Goal: Communication & Community: Answer question/provide support

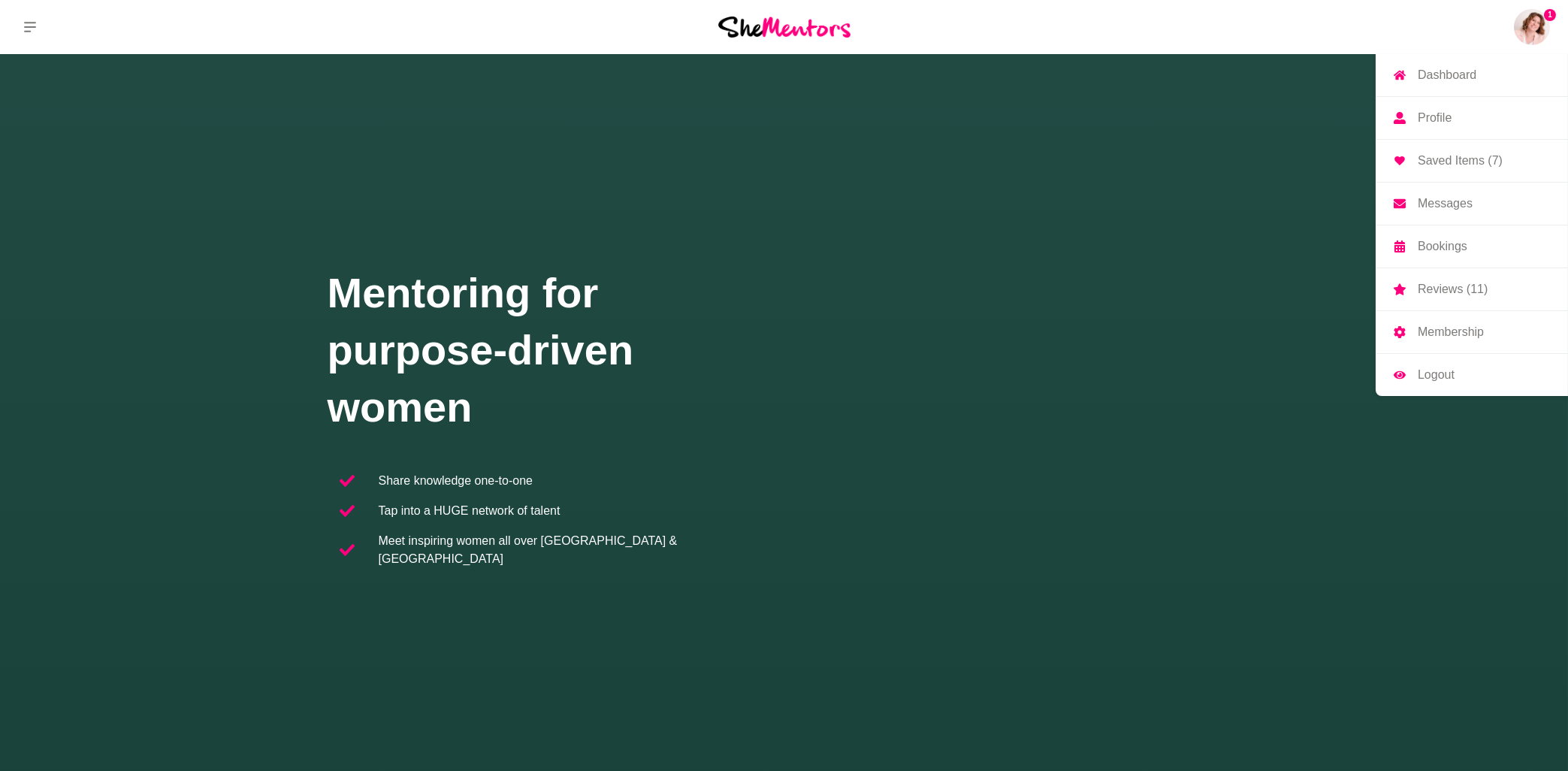
click at [1531, 31] on img at bounding box center [1532, 27] width 36 height 36
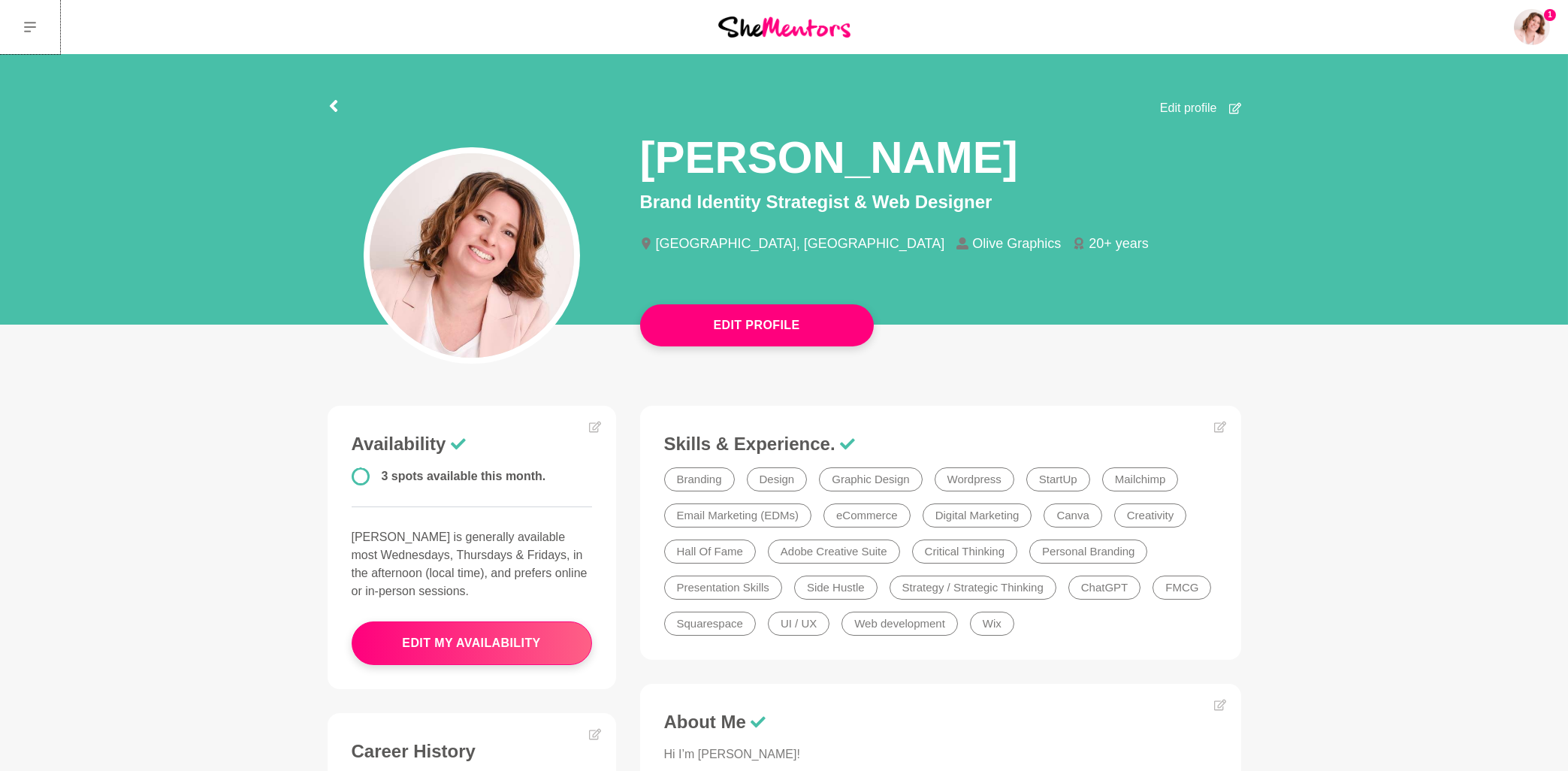
click at [33, 18] on button at bounding box center [30, 27] width 60 height 54
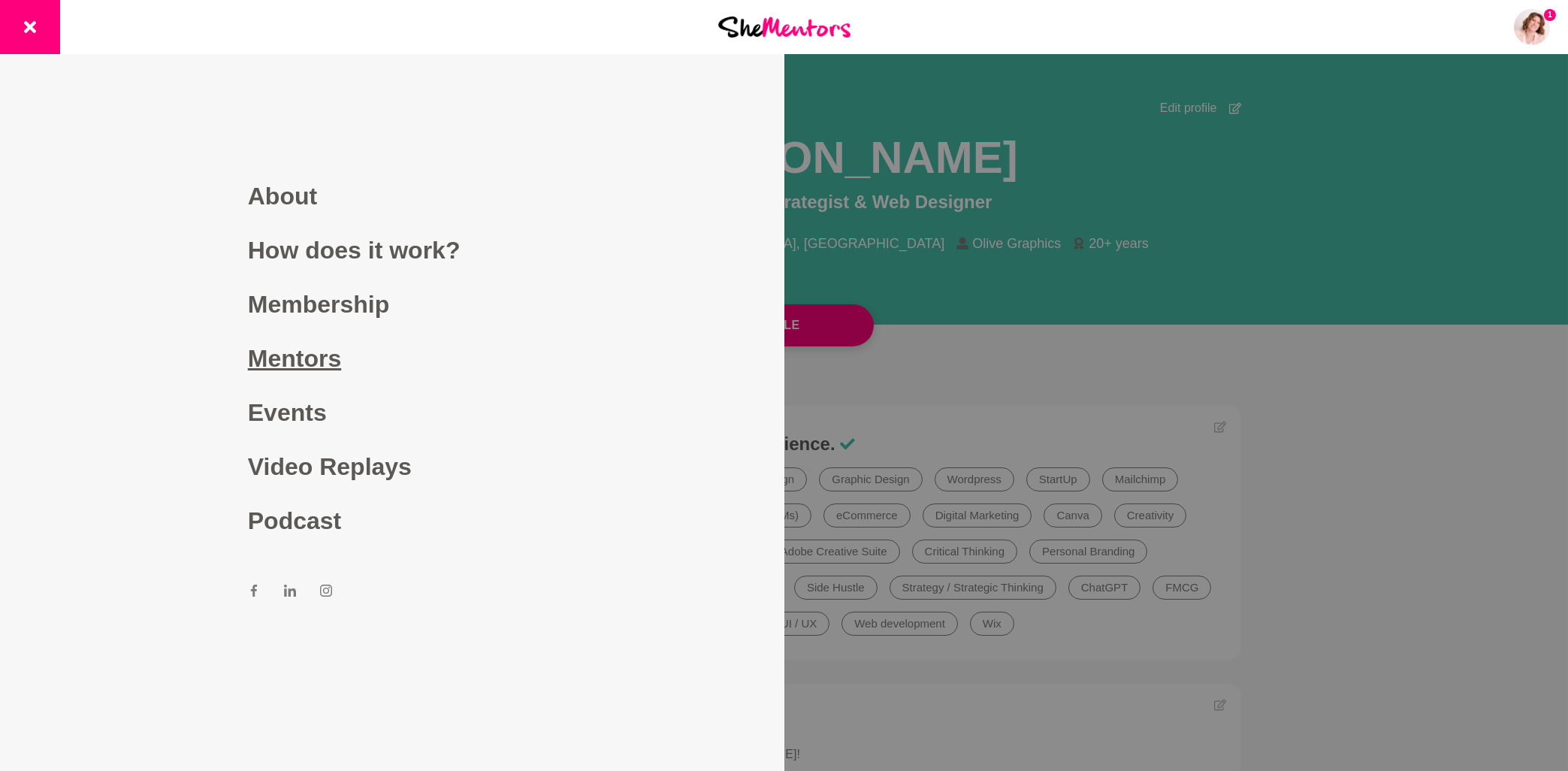
click at [315, 361] on link "Mentors" at bounding box center [391, 358] width 288 height 54
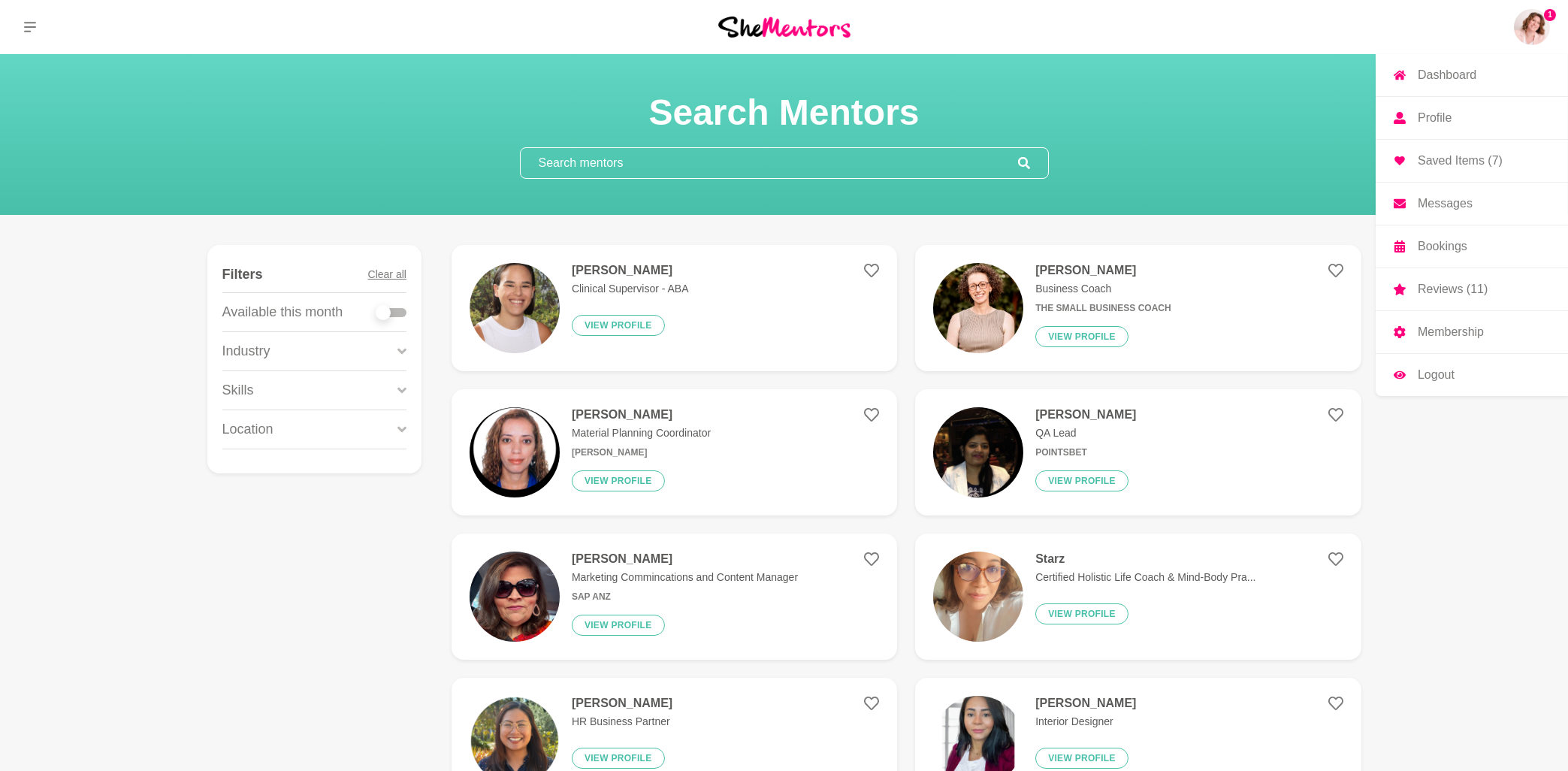
click at [1541, 31] on img at bounding box center [1532, 27] width 36 height 36
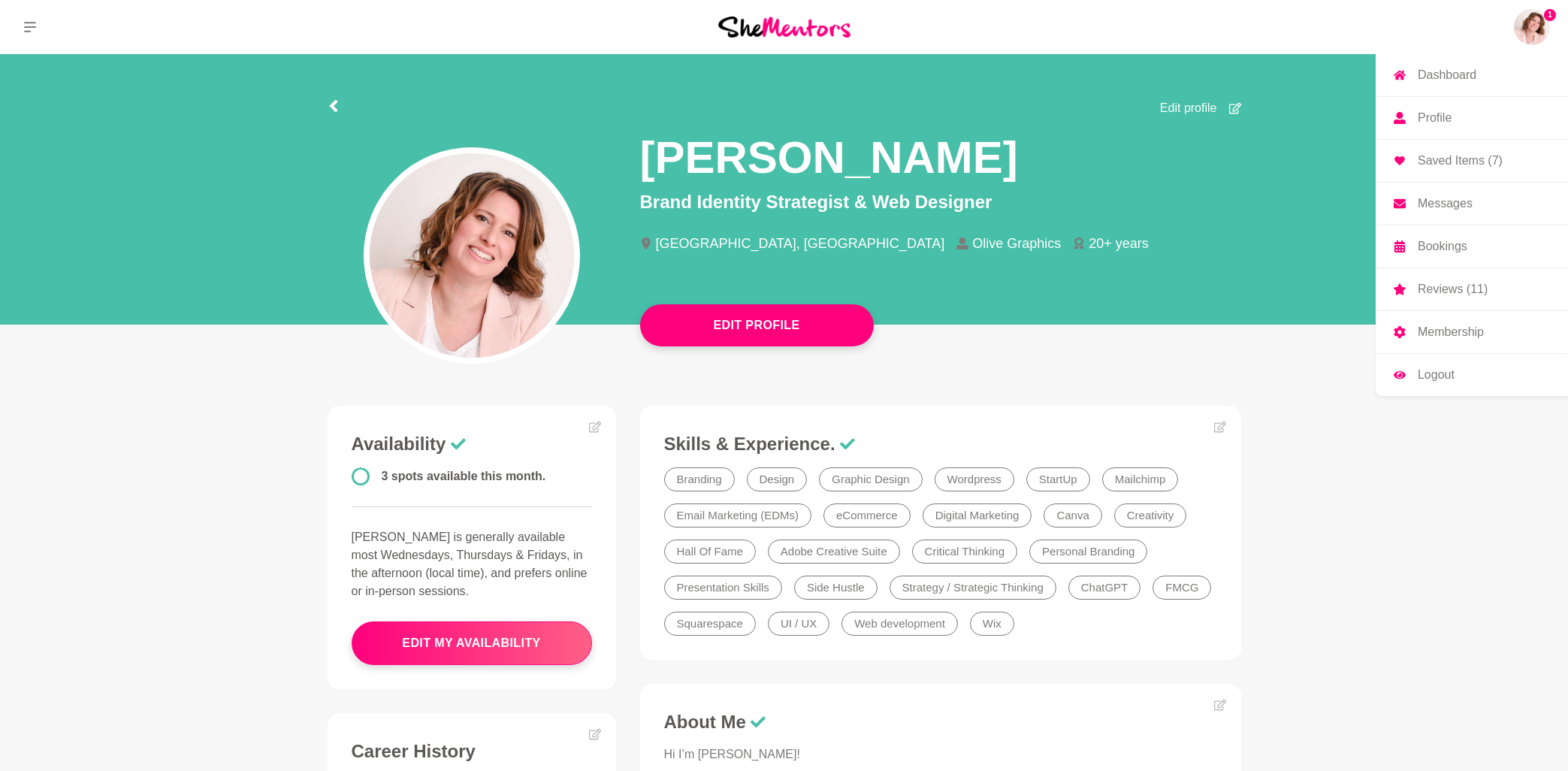
click at [1446, 197] on link "Messages" at bounding box center [1472, 203] width 193 height 42
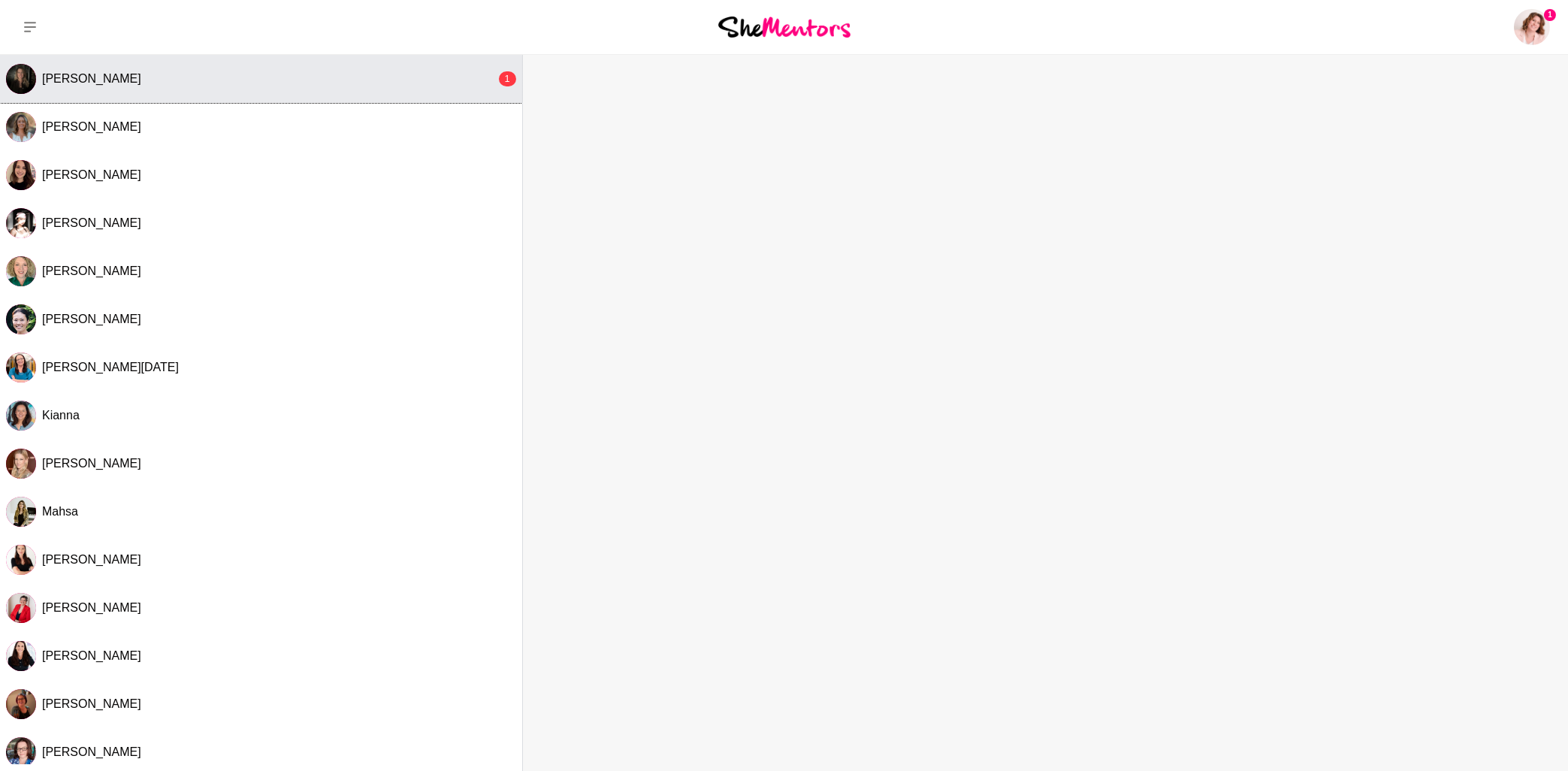
click at [124, 74] on span "[PERSON_NAME]" at bounding box center [92, 78] width 99 height 13
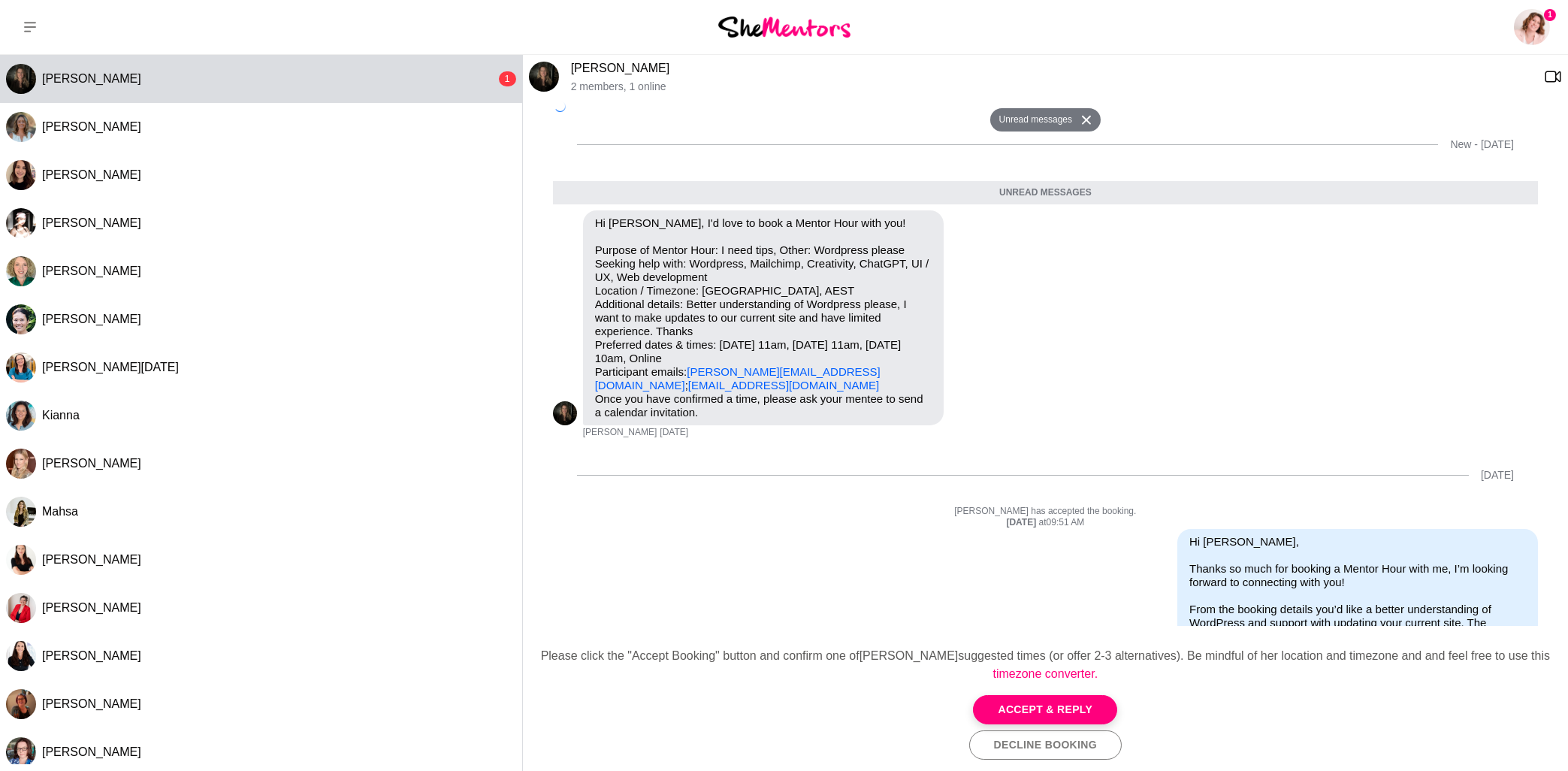
scroll to position [528, 0]
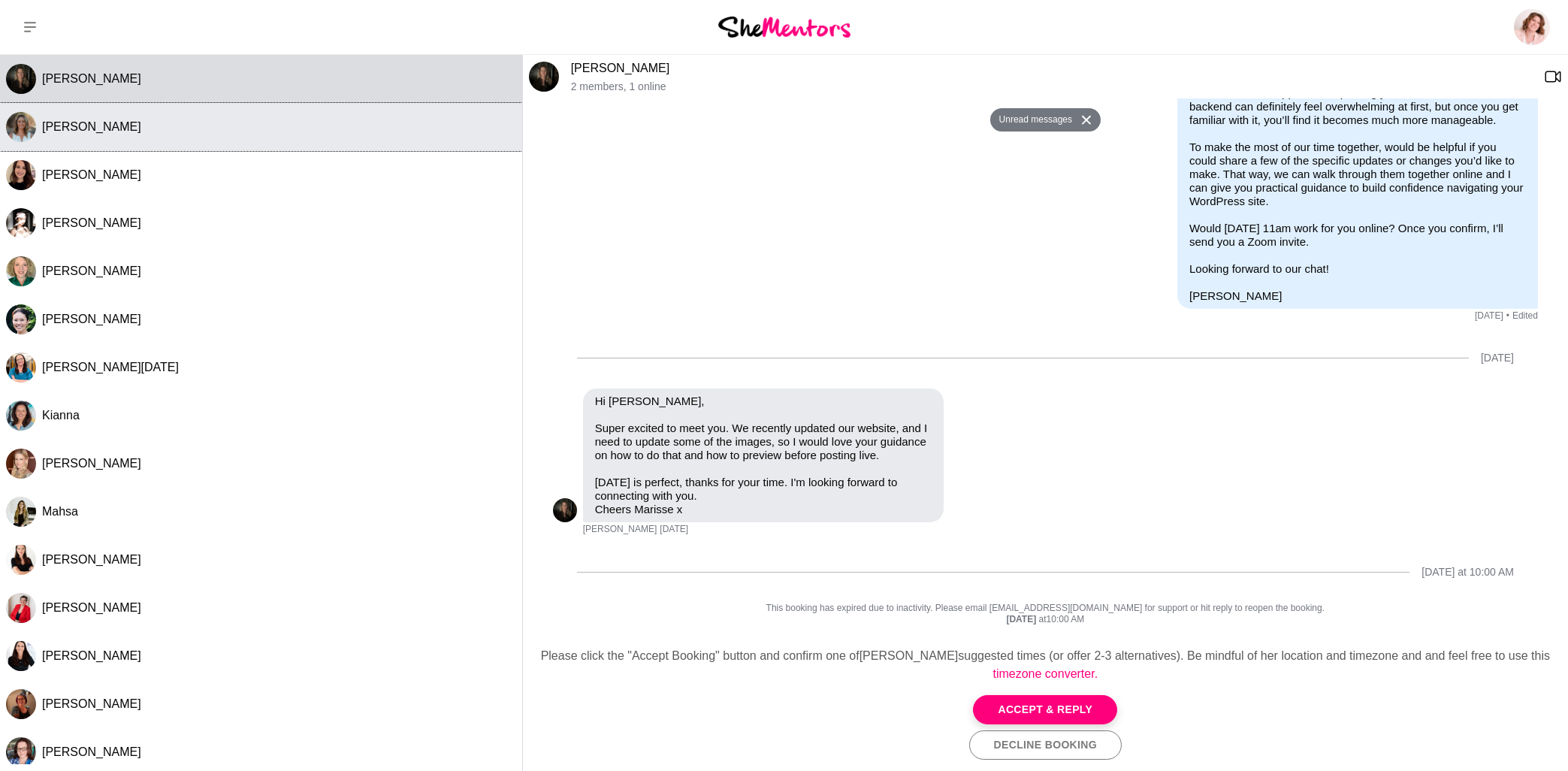
click at [102, 128] on span "[PERSON_NAME]" at bounding box center [92, 126] width 99 height 13
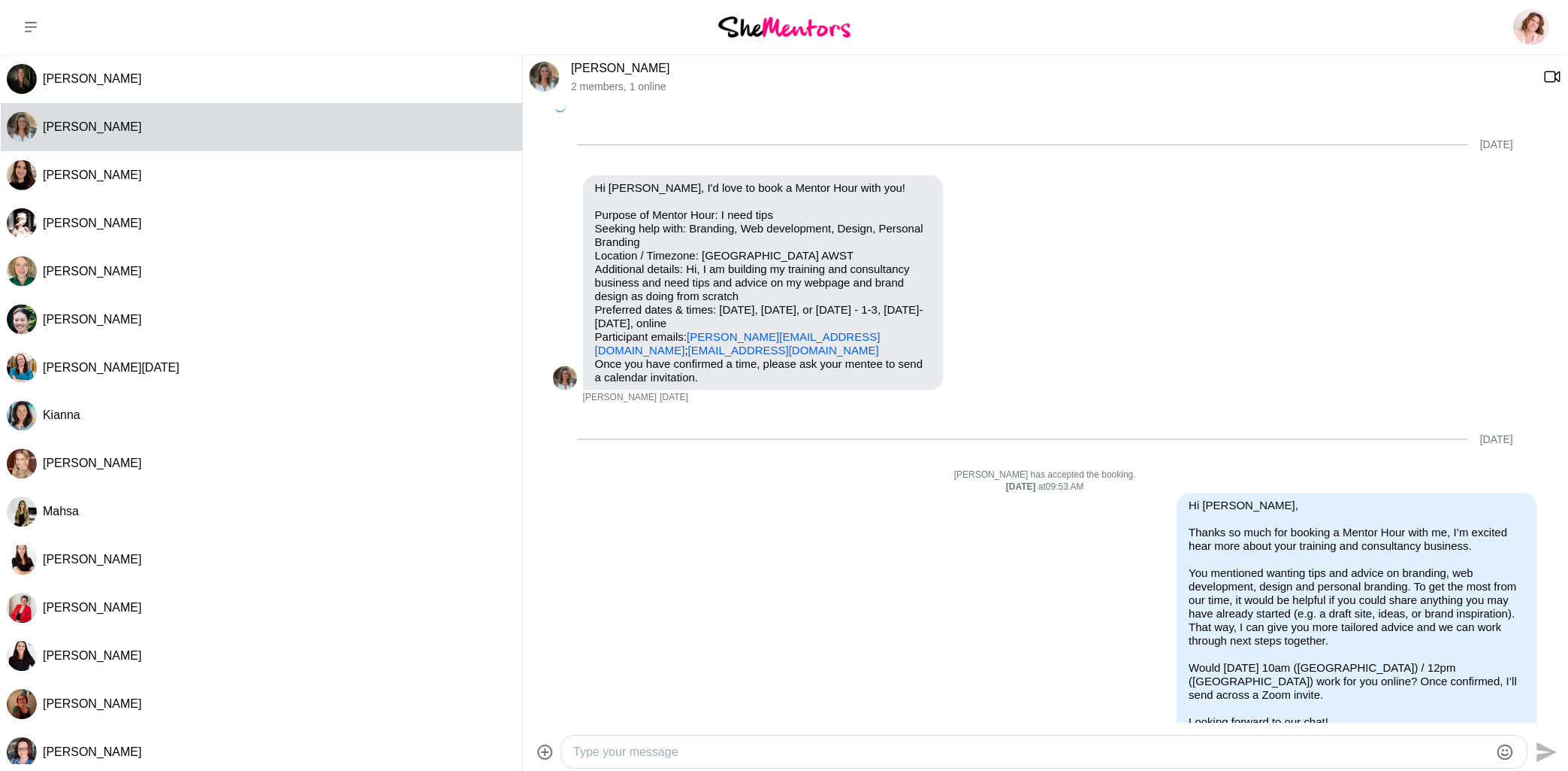
scroll to position [216, 0]
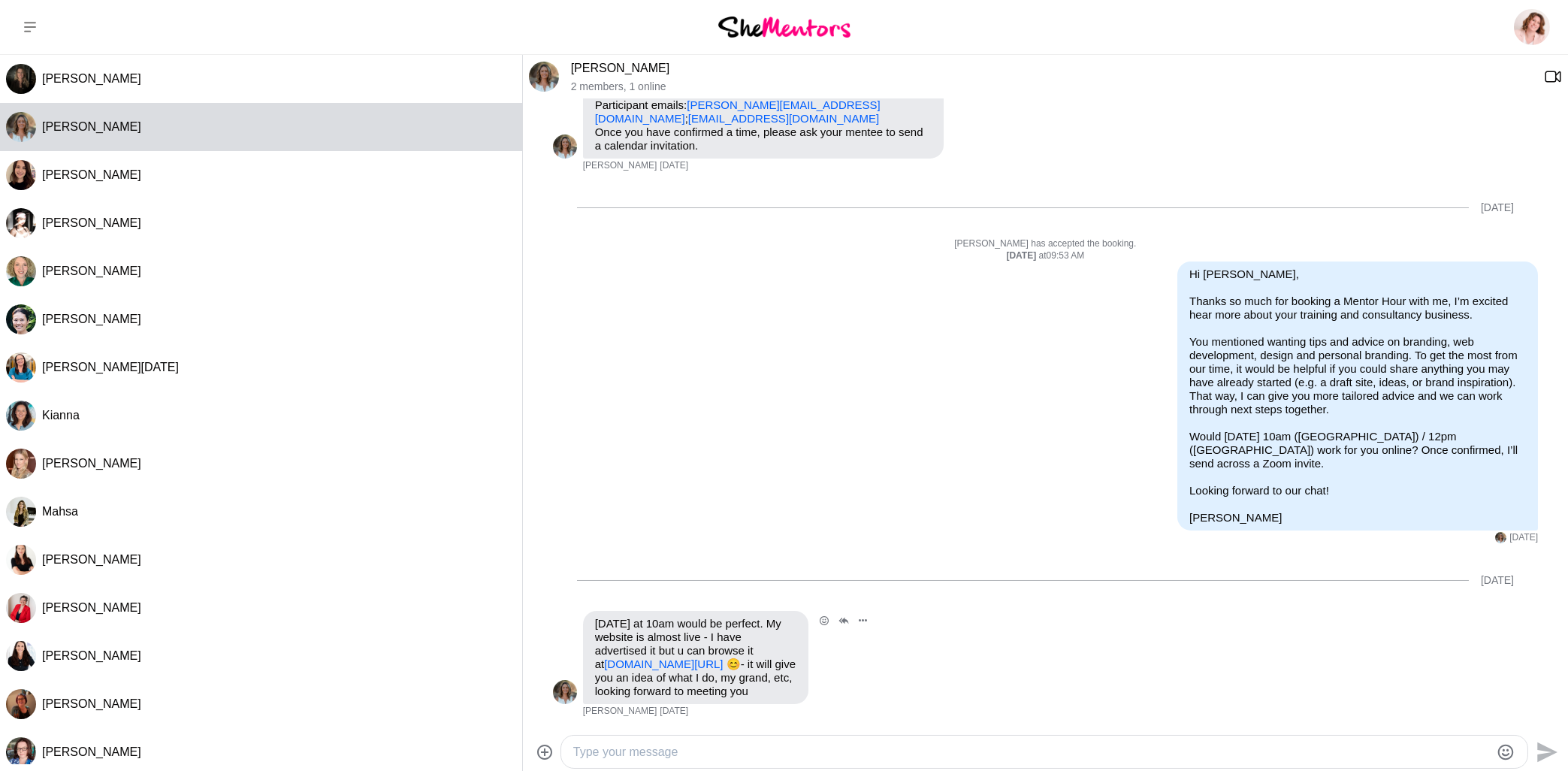
click at [686, 666] on link "[DOMAIN_NAME][URL]" at bounding box center [663, 663] width 118 height 13
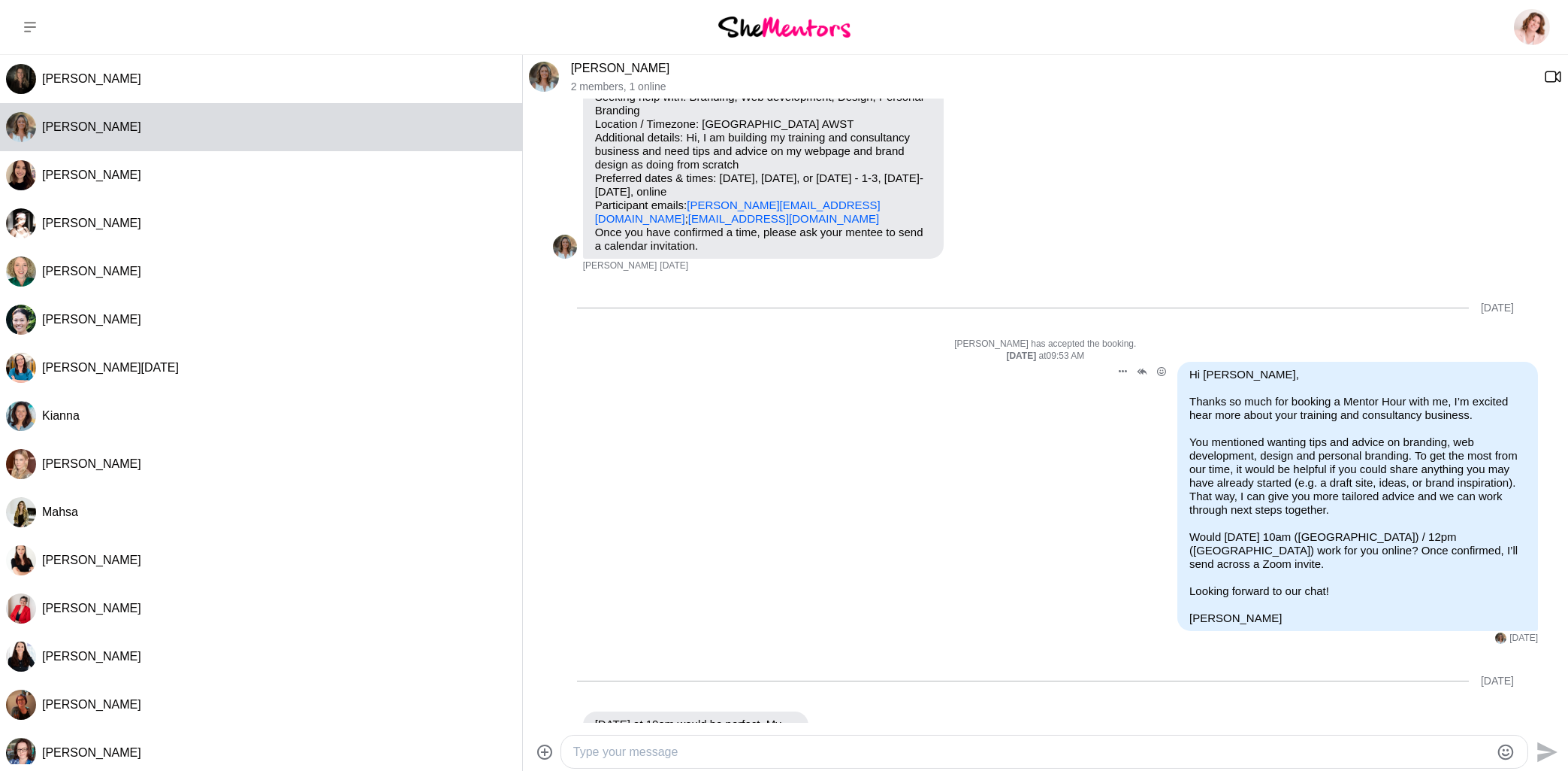
scroll to position [0, 0]
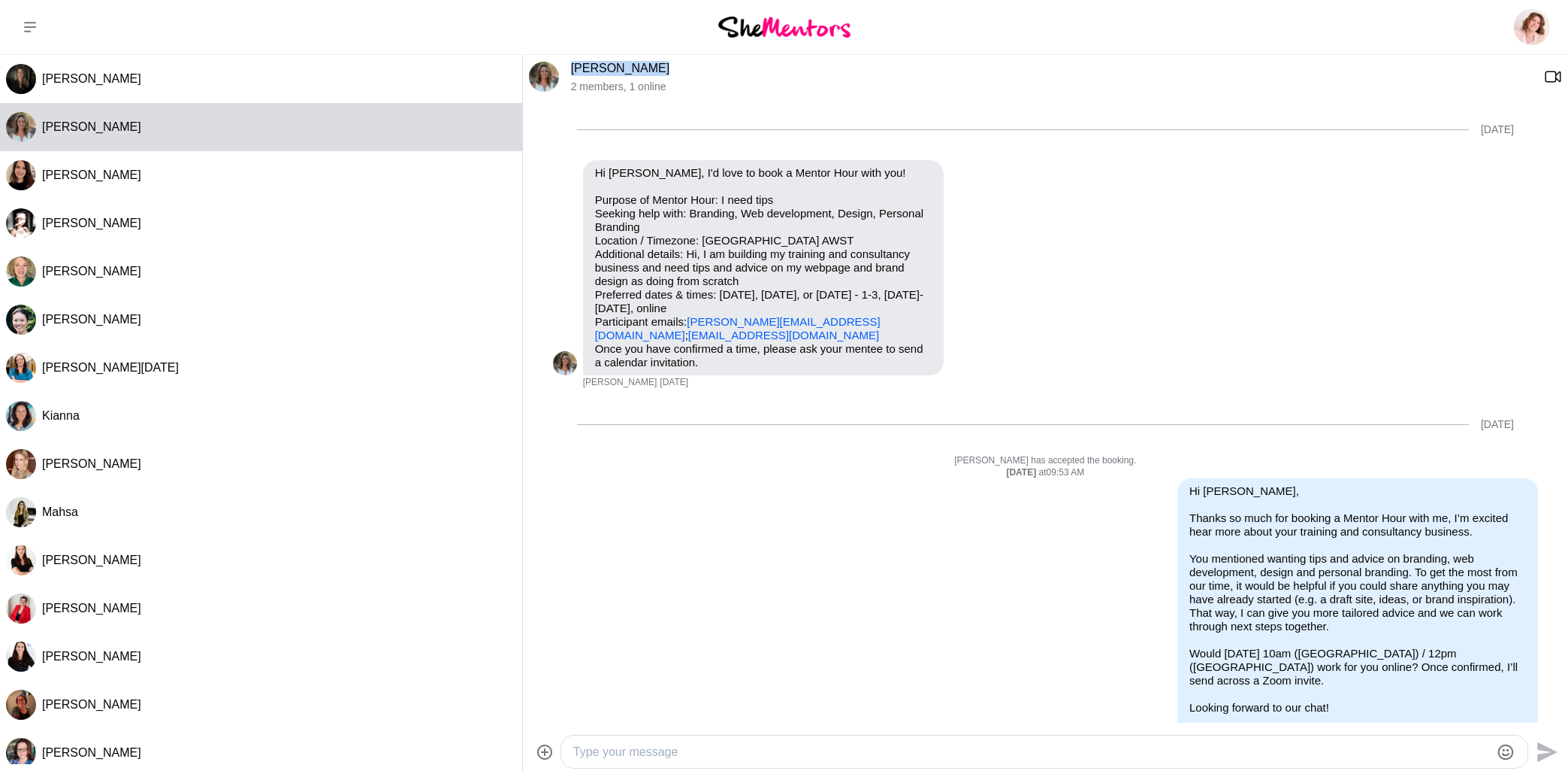
drag, startPoint x: 645, startPoint y: 64, endPoint x: 567, endPoint y: 67, distance: 78.1
click at [571, 67] on p "[PERSON_NAME]" at bounding box center [1051, 69] width 961 height 15
copy link "[PERSON_NAME]"
drag, startPoint x: 596, startPoint y: 214, endPoint x: 659, endPoint y: 231, distance: 65.3
click at [659, 231] on p "Purpose of Mentor Hour: I need tips Seeking help with: Branding, Web developmen…" at bounding box center [764, 268] width 336 height 149
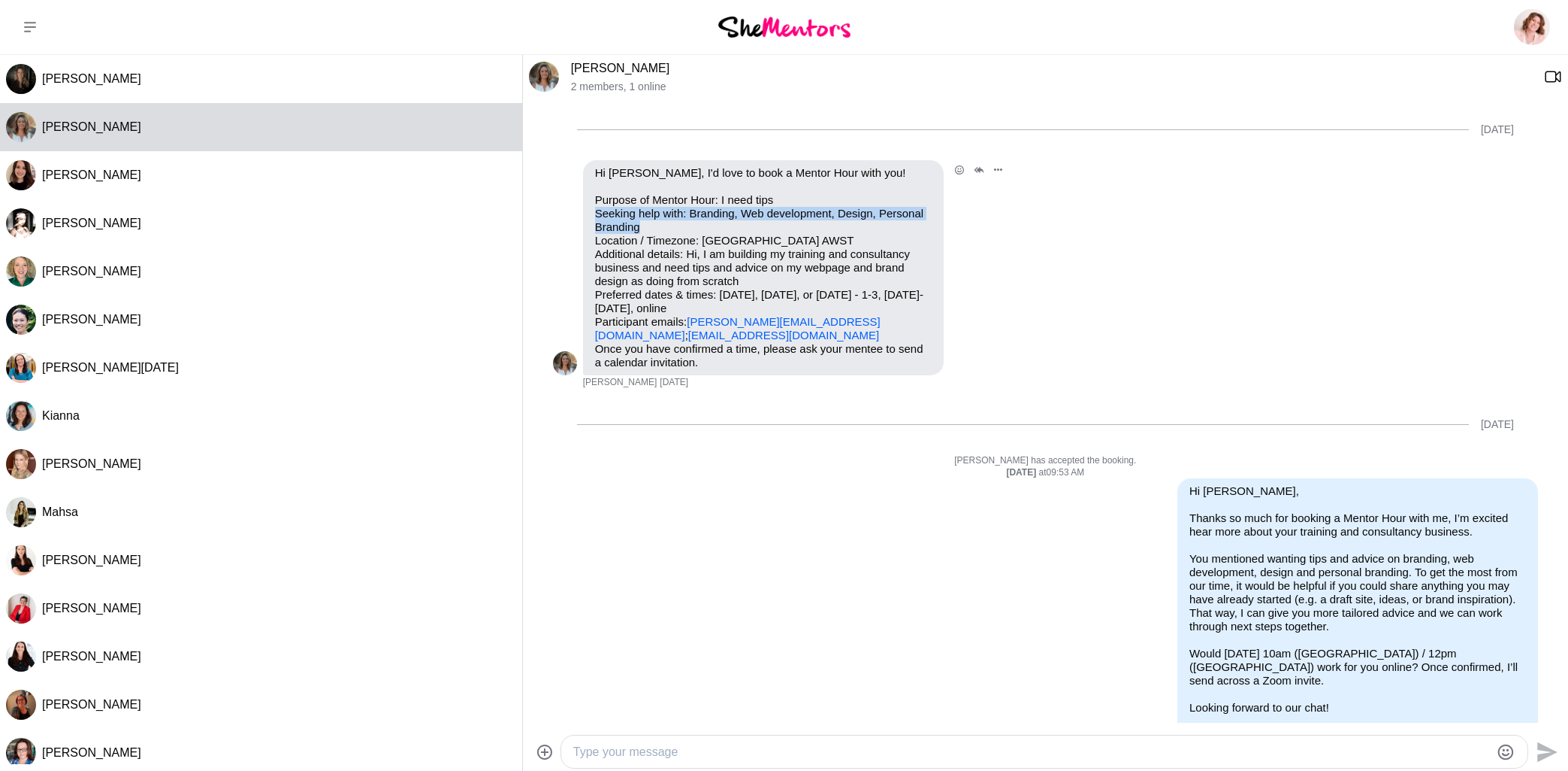
copy p "Seeking help with: Branding, Web development, Design, Personal Branding"
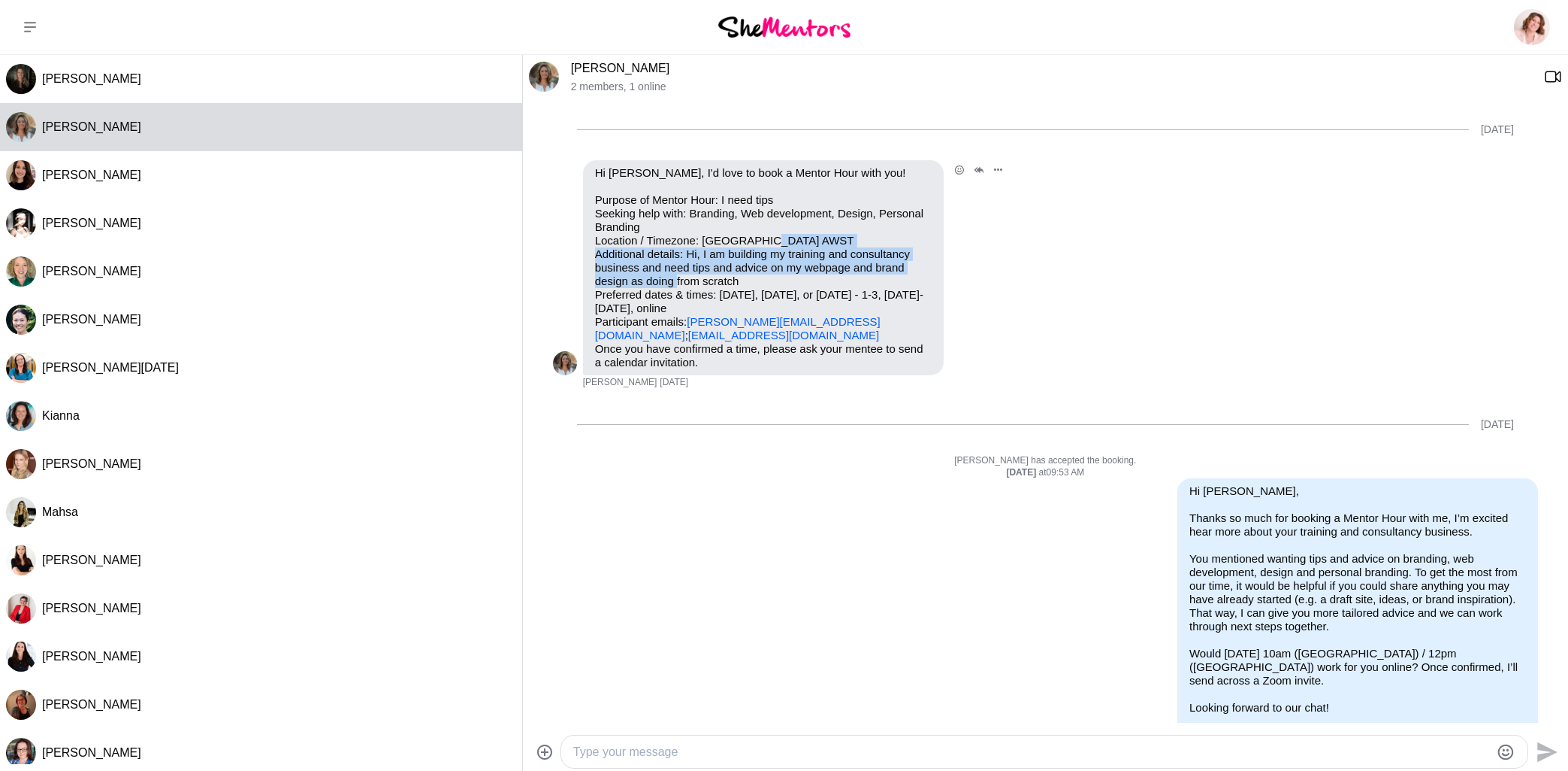
drag, startPoint x: 597, startPoint y: 252, endPoint x: 797, endPoint y: 287, distance: 203.0
click at [797, 287] on p "Purpose of Mentor Hour: I need tips Seeking help with: Branding, Web developmen…" at bounding box center [764, 268] width 336 height 149
copy p "Additional details: Hi, I am building my training and consultancy business and …"
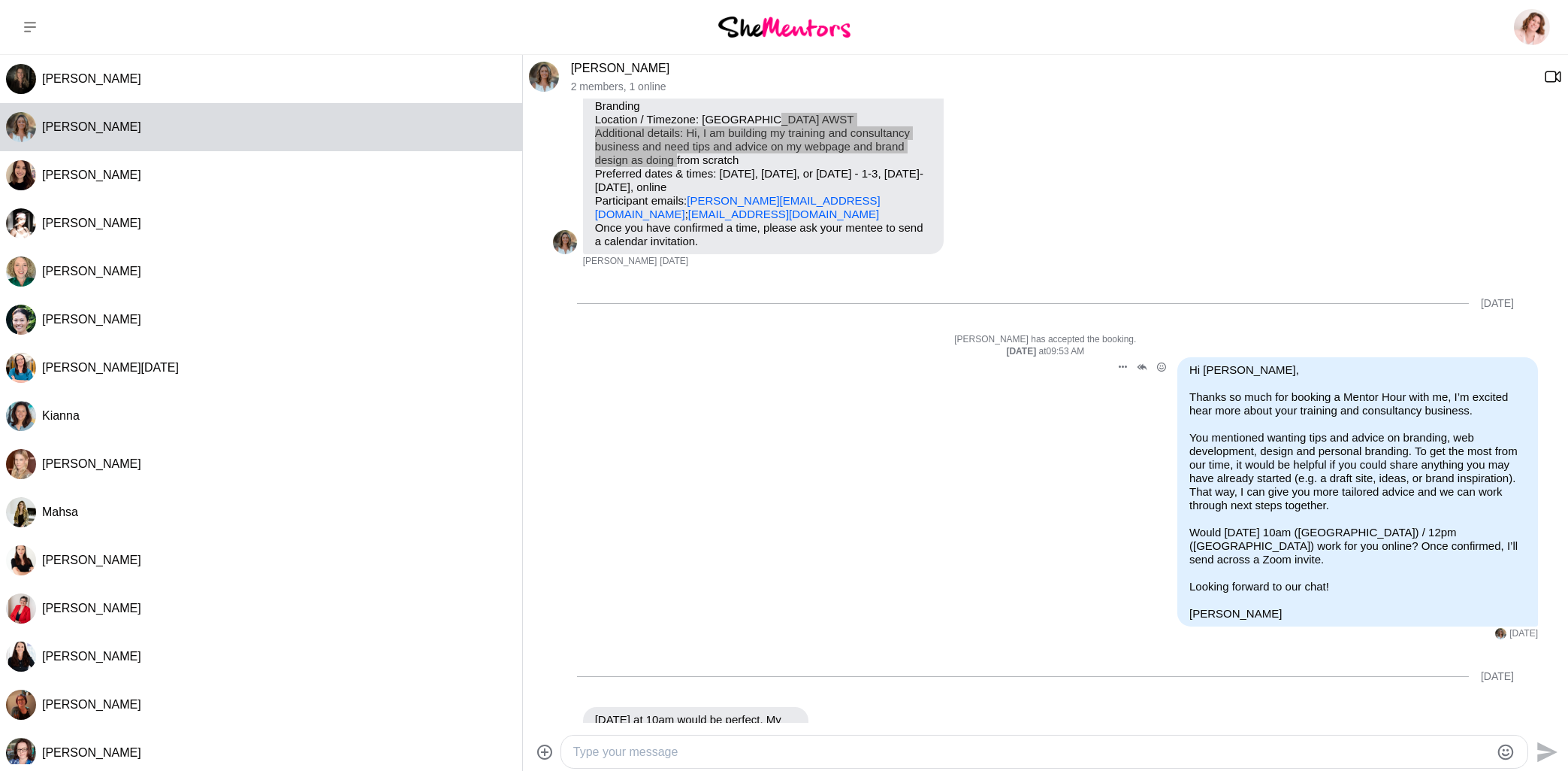
scroll to position [217, 0]
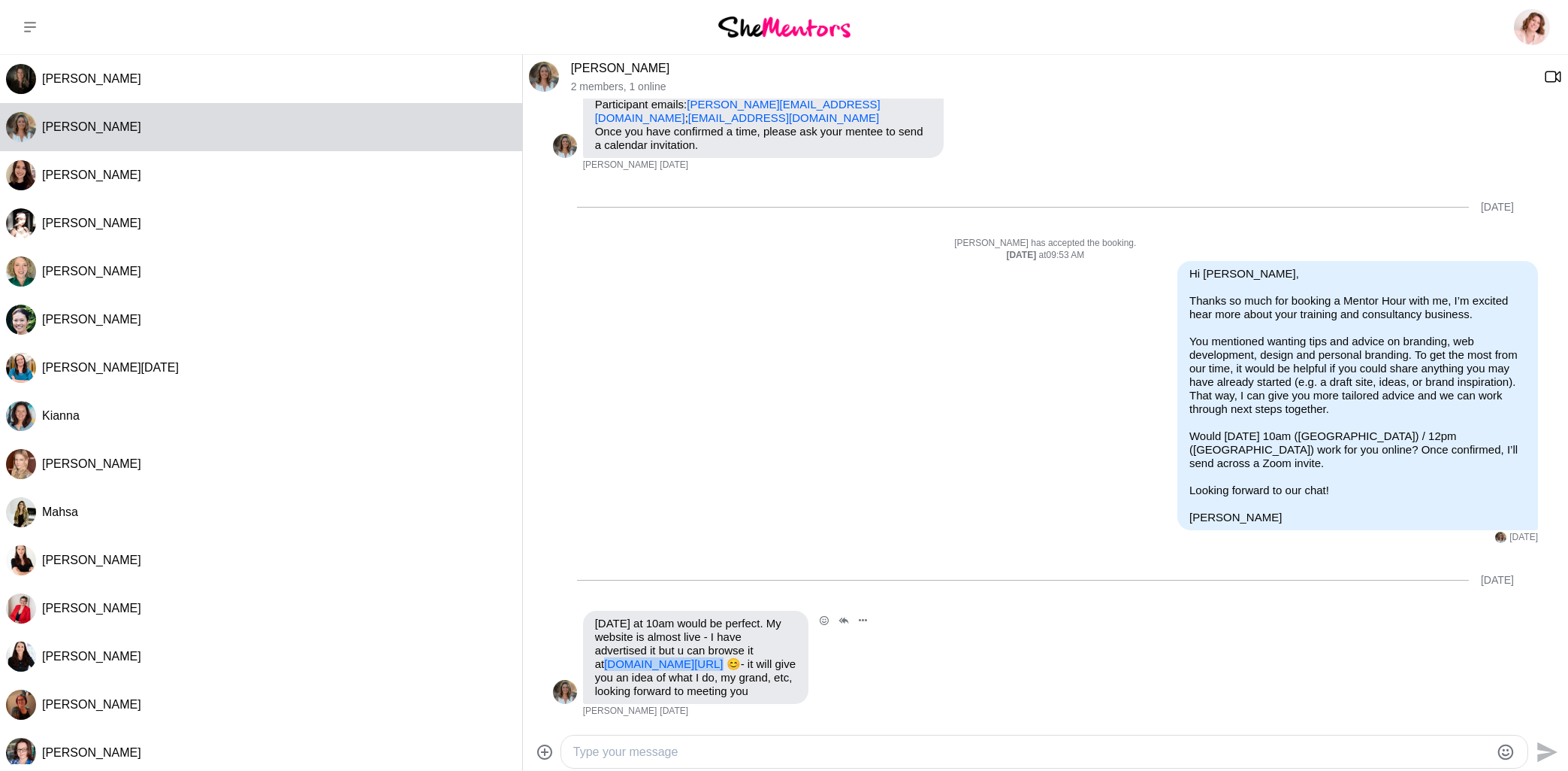
drag, startPoint x: 592, startPoint y: 662, endPoint x: 742, endPoint y: 664, distance: 150.0
click at [742, 664] on div "[DATE] at 10am would be perfect. My website is almost live - I have advertised …" at bounding box center [696, 657] width 226 height 93
copy link "[DOMAIN_NAME][URL]"
